Goal: Find specific page/section: Find specific page/section

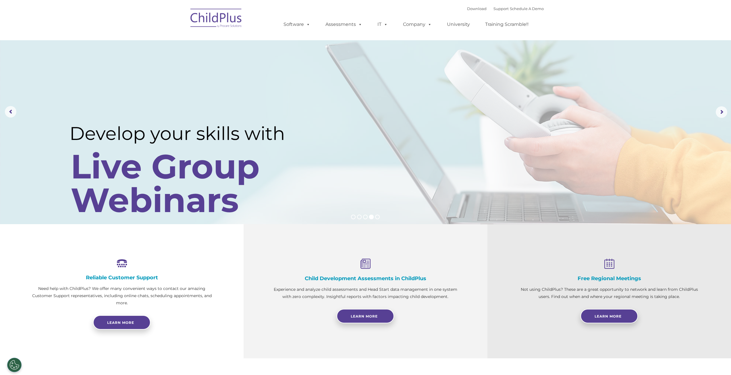
select select "MEDIUM"
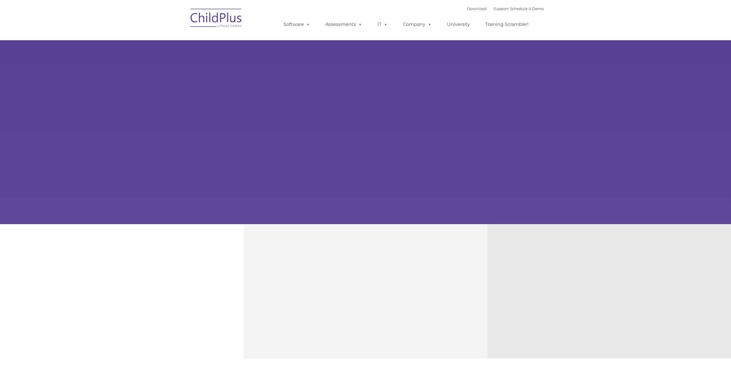
type input ""
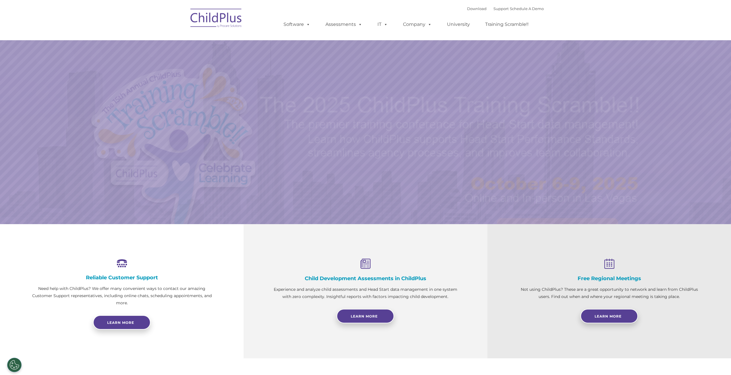
select select "MEDIUM"
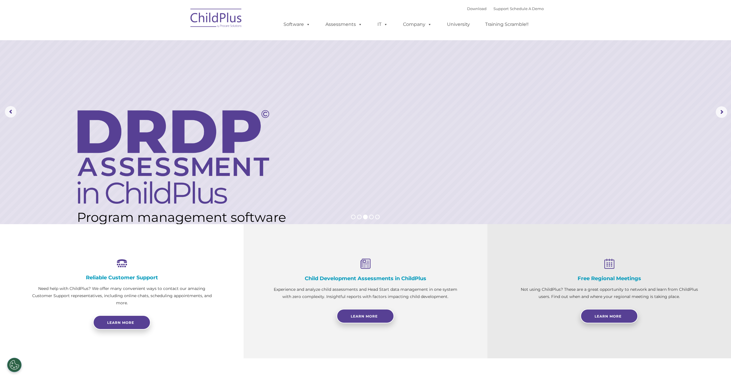
click at [143, 15] on nav "Download Support | Schedule A Demo  MENU MENU Software ChildPlus: The original…" at bounding box center [365, 20] width 731 height 40
